Goal: Check status: Check status

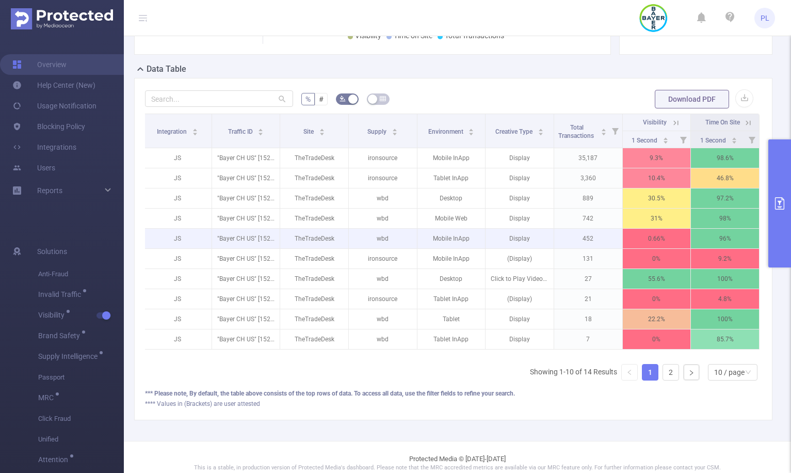
scroll to position [223, 0]
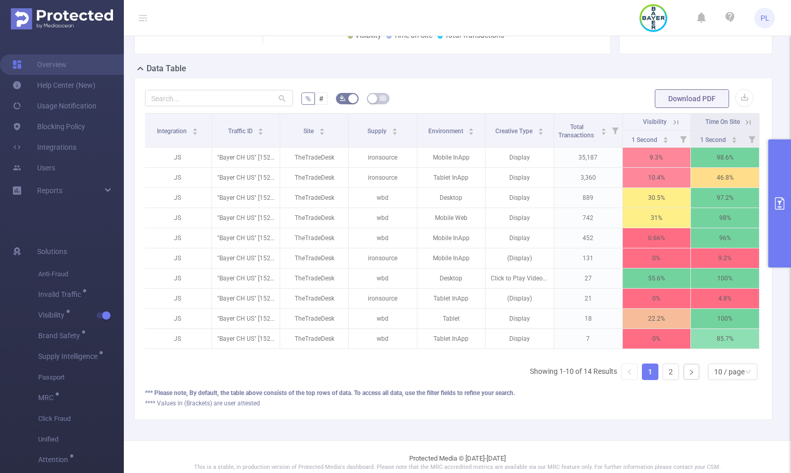
click at [675, 120] on th "Visibility" at bounding box center [657, 122] width 69 height 17
click at [674, 122] on icon at bounding box center [676, 122] width 5 height 5
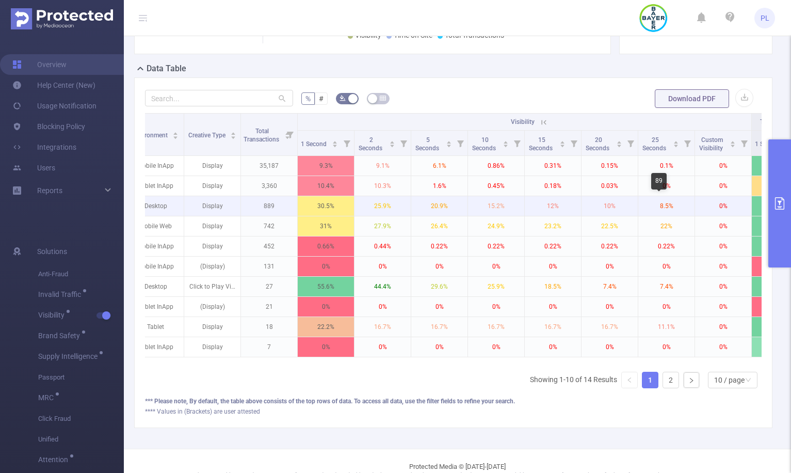
scroll to position [0, 302]
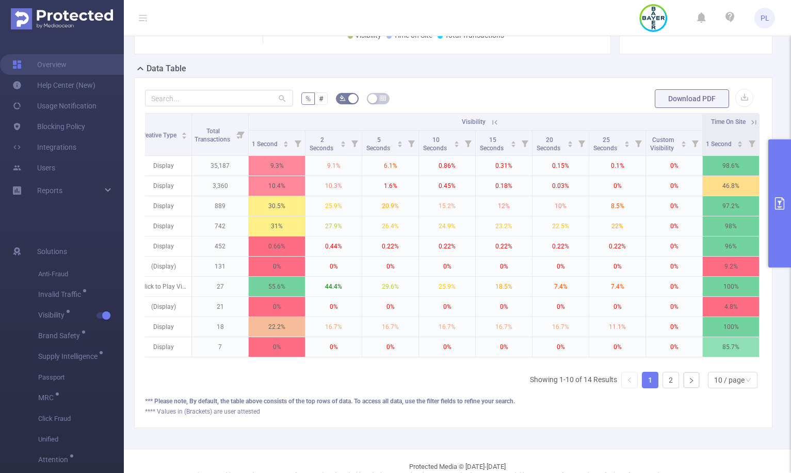
click at [493, 121] on icon at bounding box center [495, 122] width 5 height 5
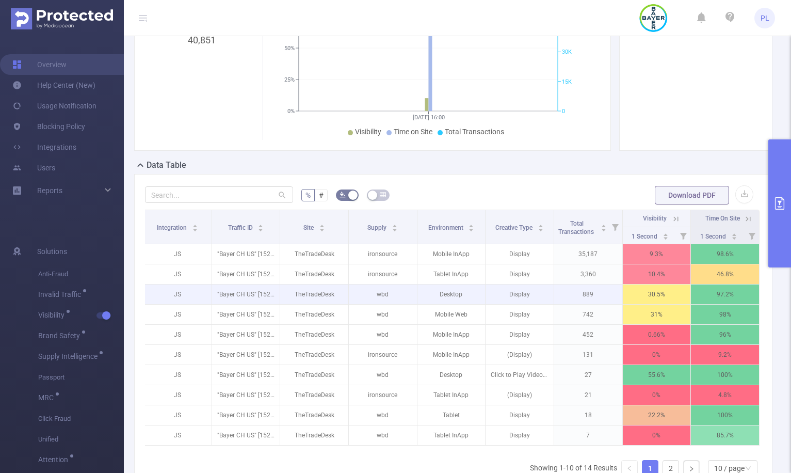
scroll to position [0, 0]
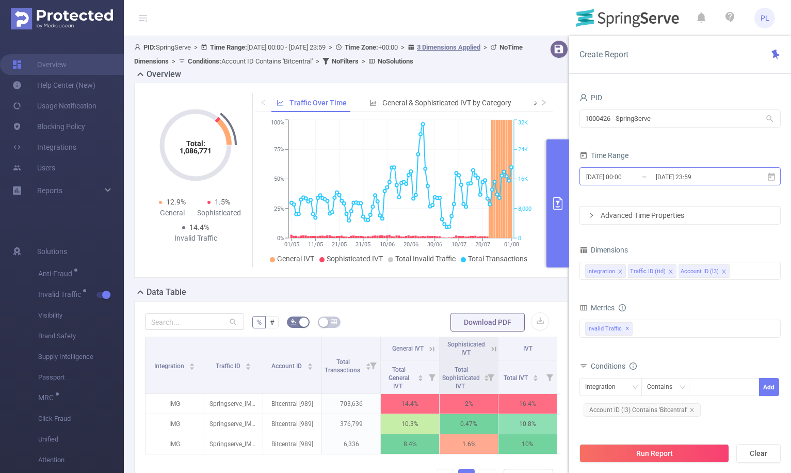
click at [633, 176] on input "[DATE] 00:00" at bounding box center [627, 177] width 84 height 14
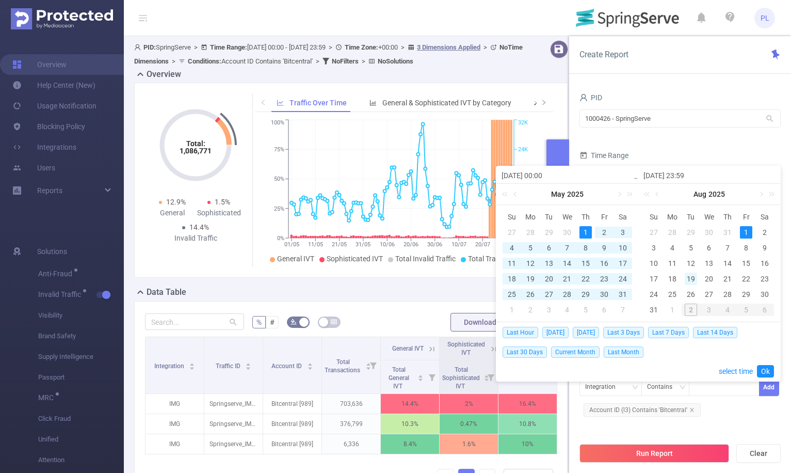
click at [690, 279] on div "19" at bounding box center [691, 278] width 12 height 12
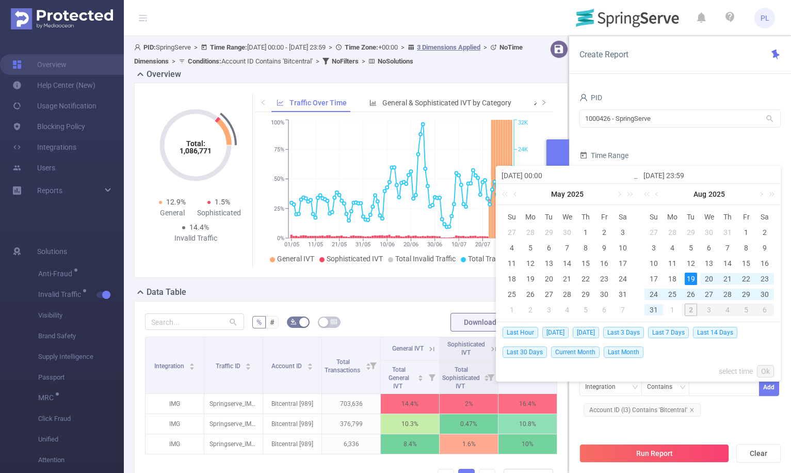
click at [671, 309] on div "1" at bounding box center [672, 309] width 12 height 12
type input "[DATE] 00:00"
type input "[DATE] 23:59"
type input "[DATE] 00:00"
type input "[DATE] 23:59"
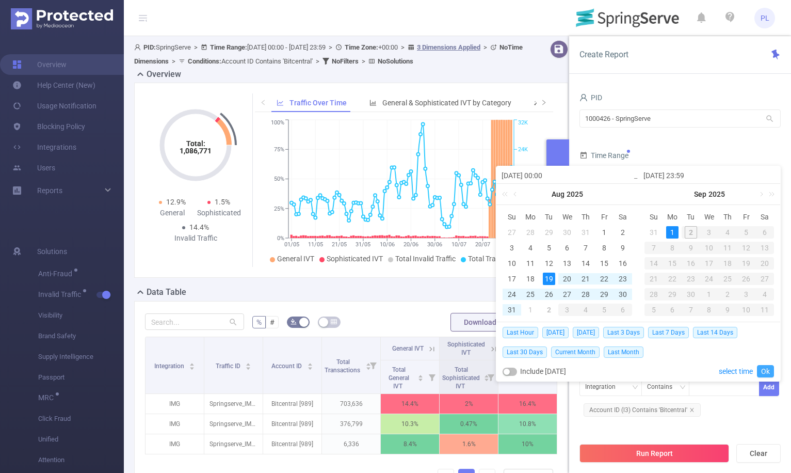
click at [766, 372] on link "Ok" at bounding box center [765, 371] width 17 height 12
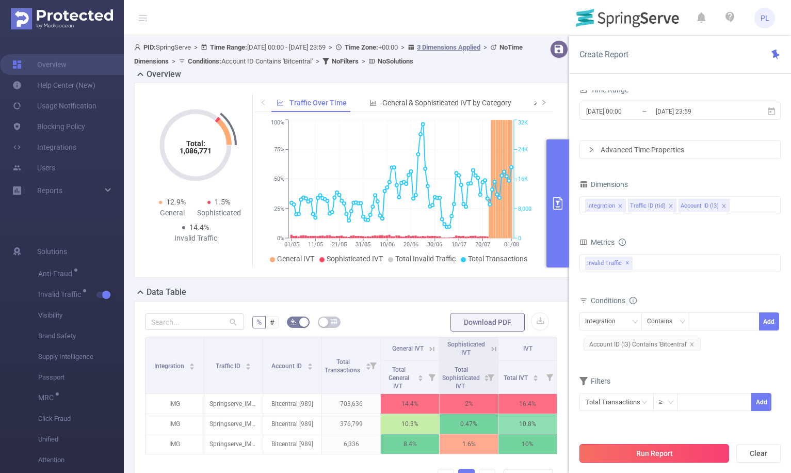
click at [616, 450] on button "Run Report" at bounding box center [655, 453] width 150 height 19
